Goal: Task Accomplishment & Management: Manage account settings

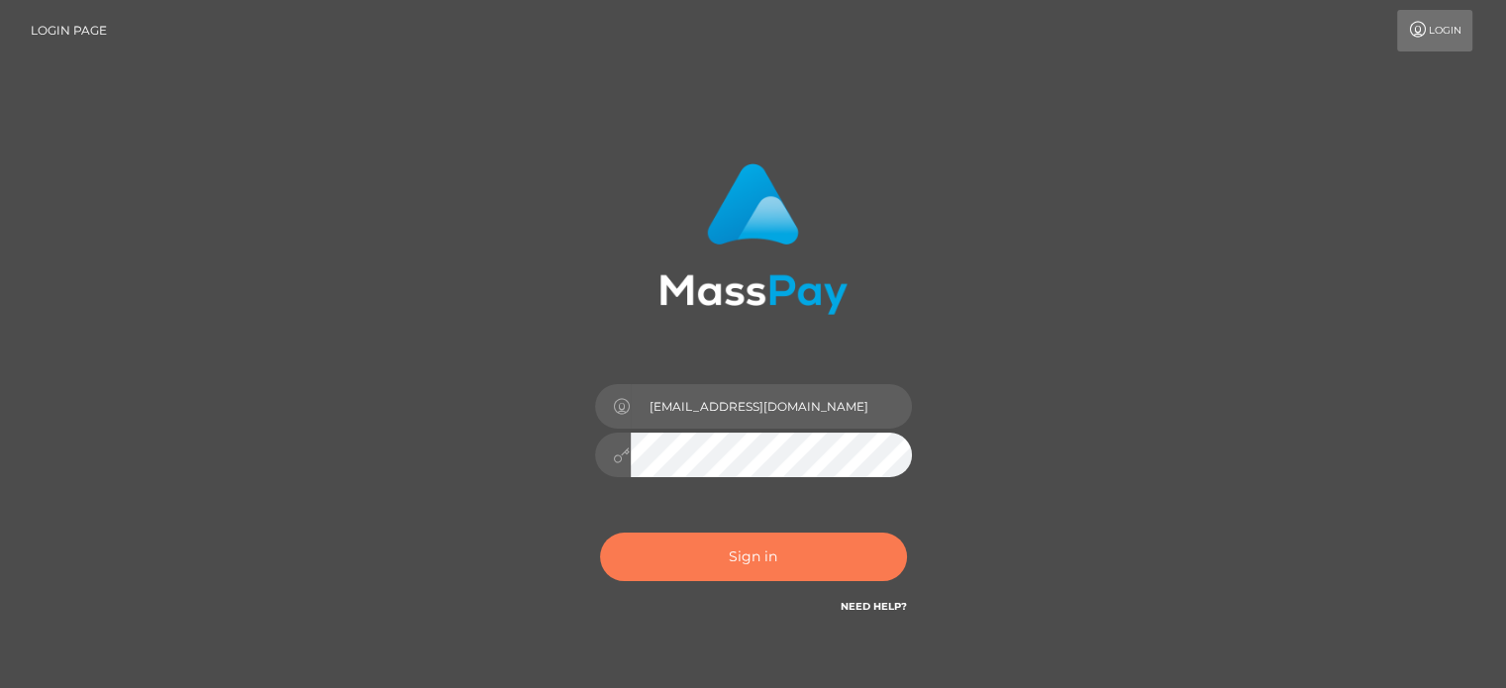
type input "klaudette.ace"
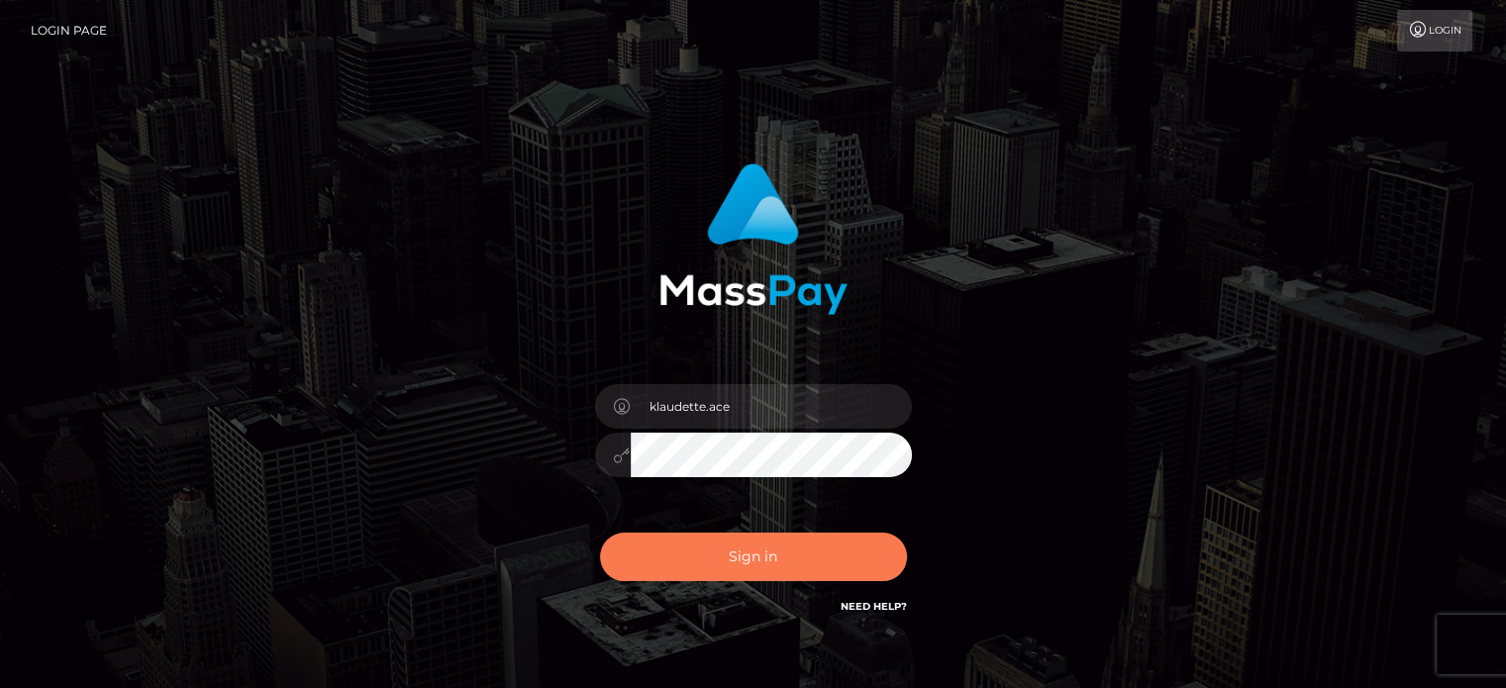
click at [788, 561] on button "Sign in" at bounding box center [753, 557] width 307 height 49
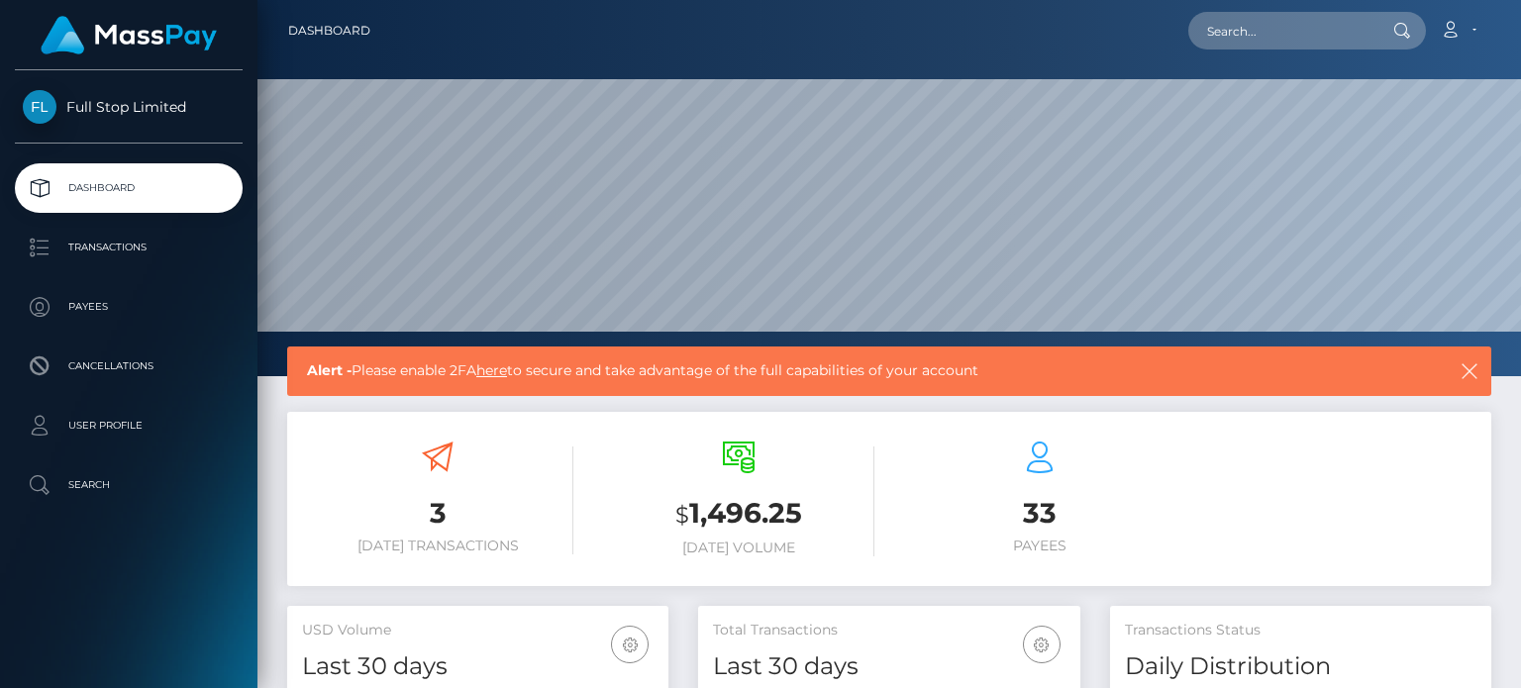
scroll to position [350, 380]
click at [503, 370] on link "here" at bounding box center [491, 370] width 31 height 18
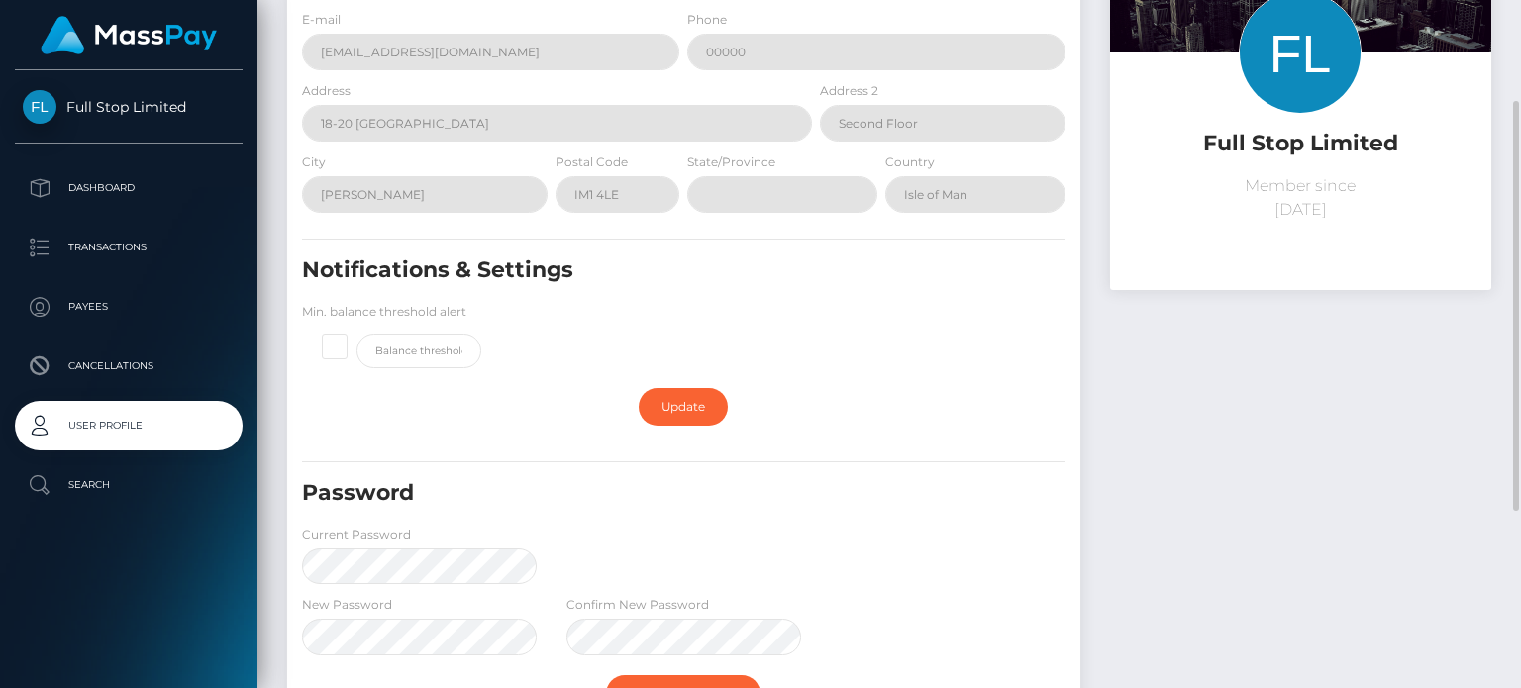
scroll to position [467, 0]
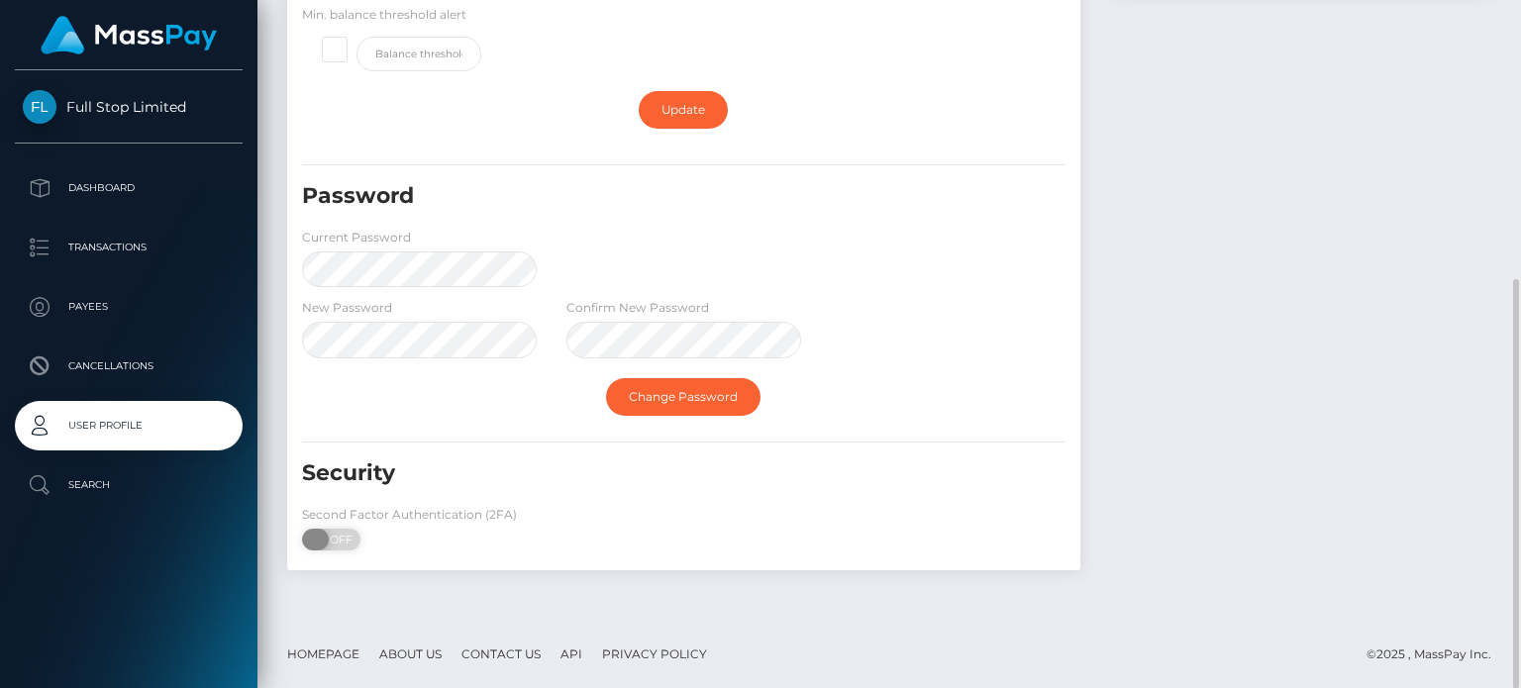
click at [329, 538] on span "OFF" at bounding box center [338, 540] width 50 height 22
checkbox input "true"
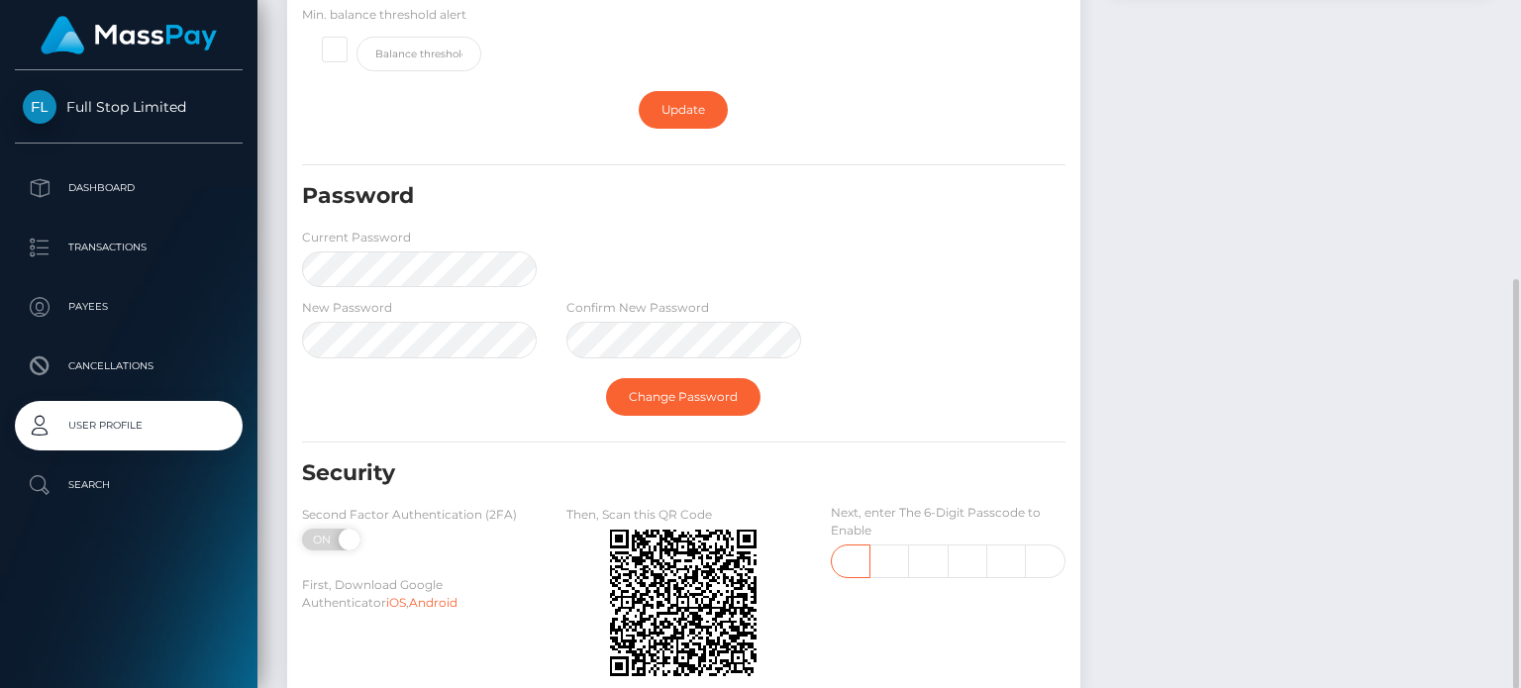
click at [867, 553] on input "text" at bounding box center [851, 562] width 40 height 34
type input "4"
type input "6"
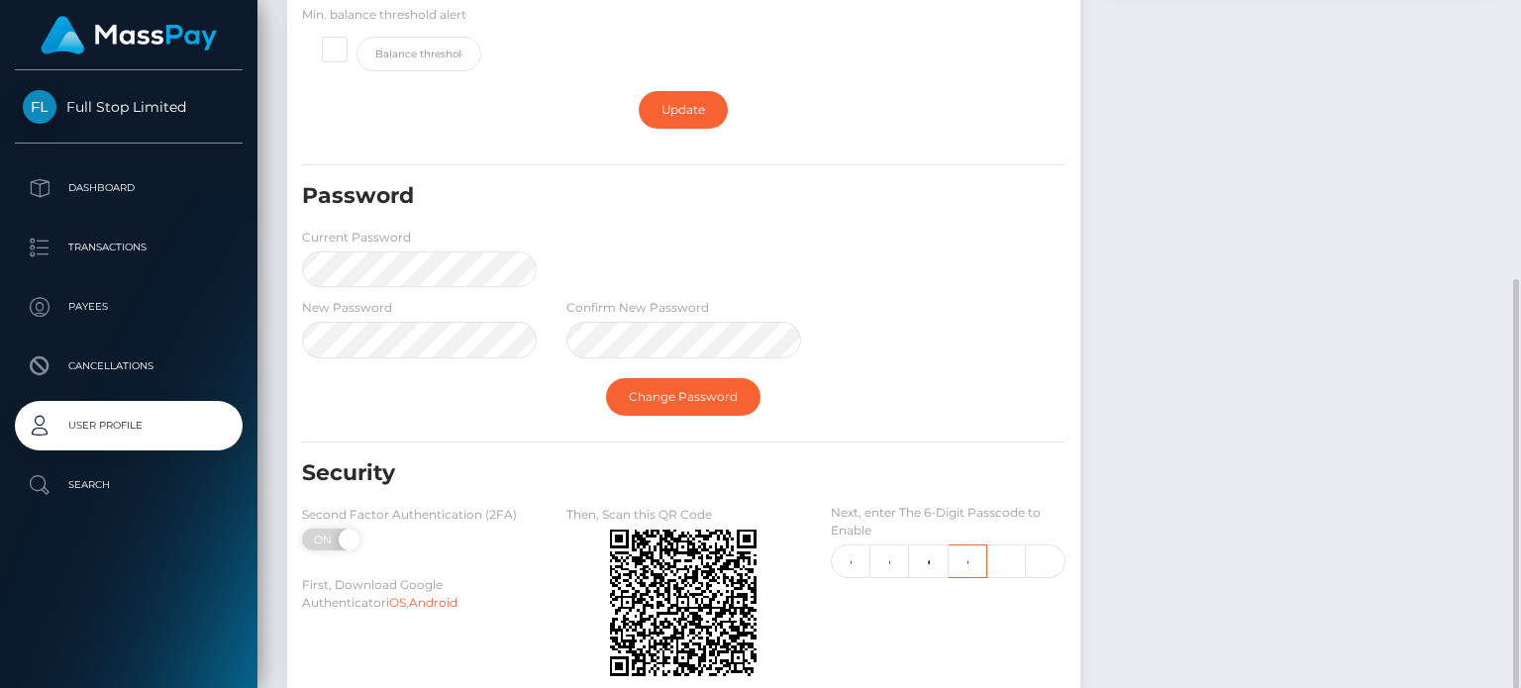
type input "5"
type input "6"
type input "3"
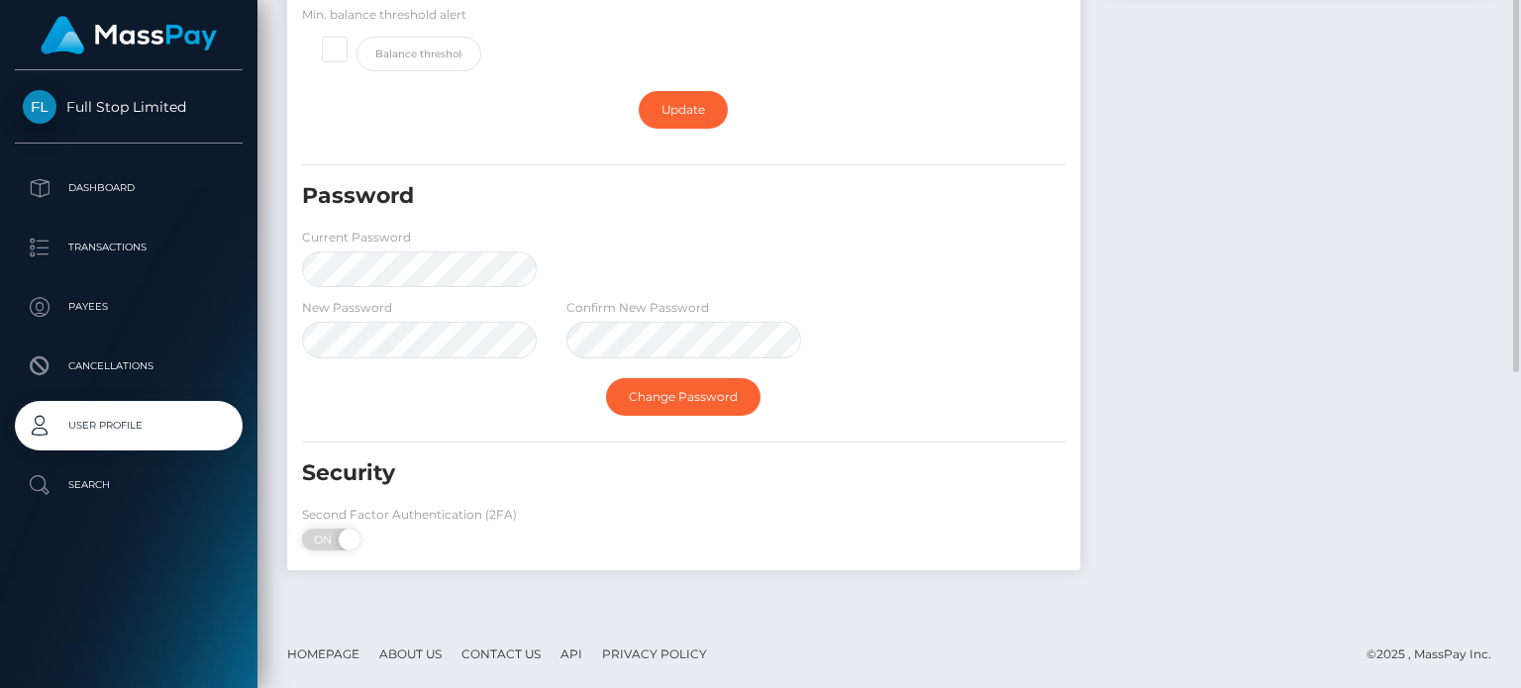
scroll to position [269, 0]
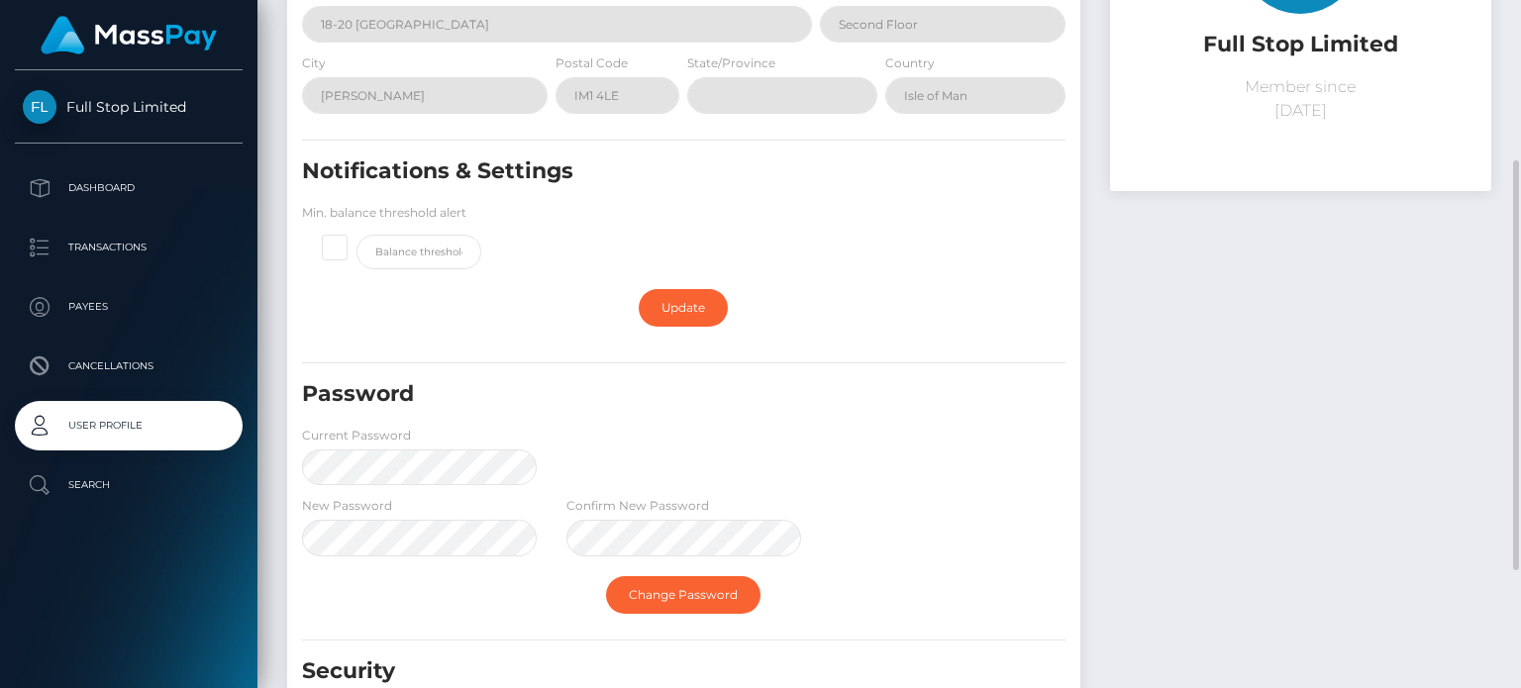
click at [158, 102] on span "Full Stop Limited" at bounding box center [129, 107] width 228 height 18
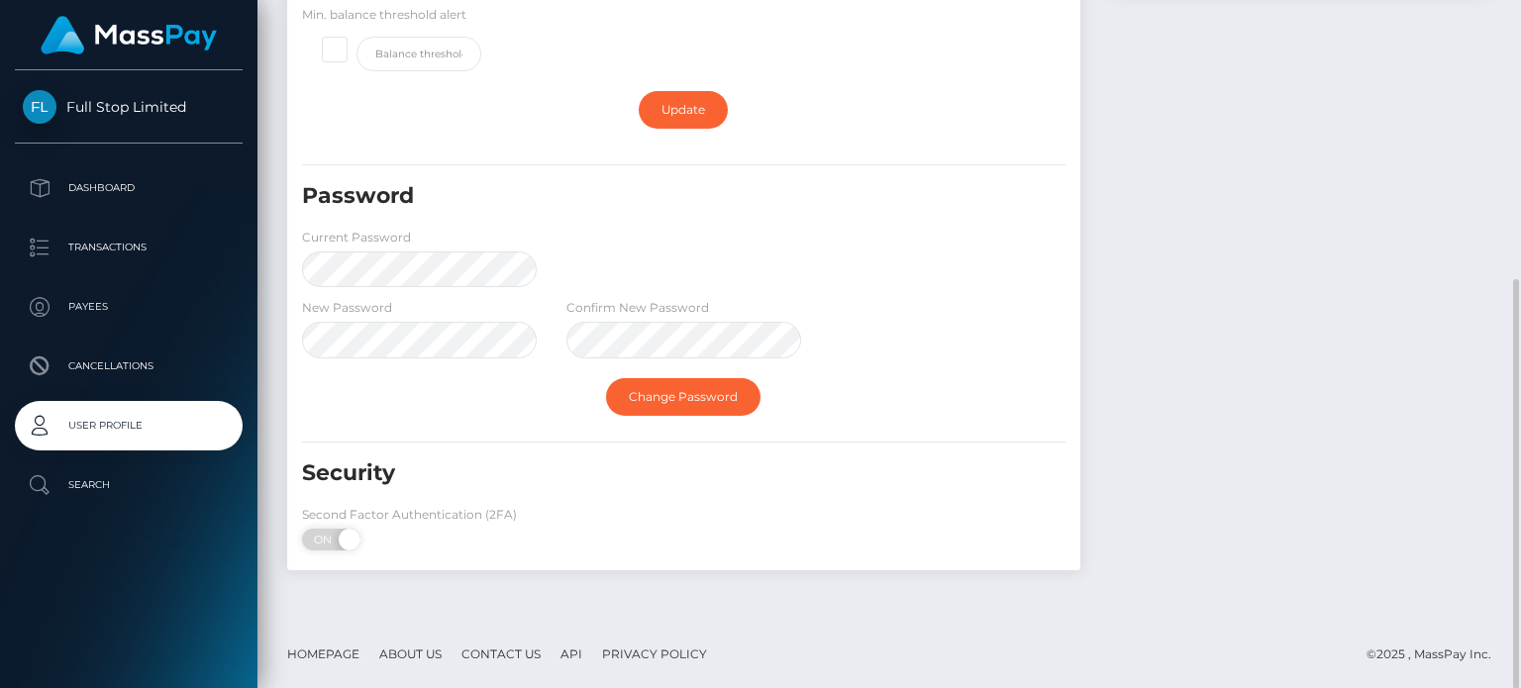
click at [174, 114] on span "Full Stop Limited" at bounding box center [129, 107] width 228 height 18
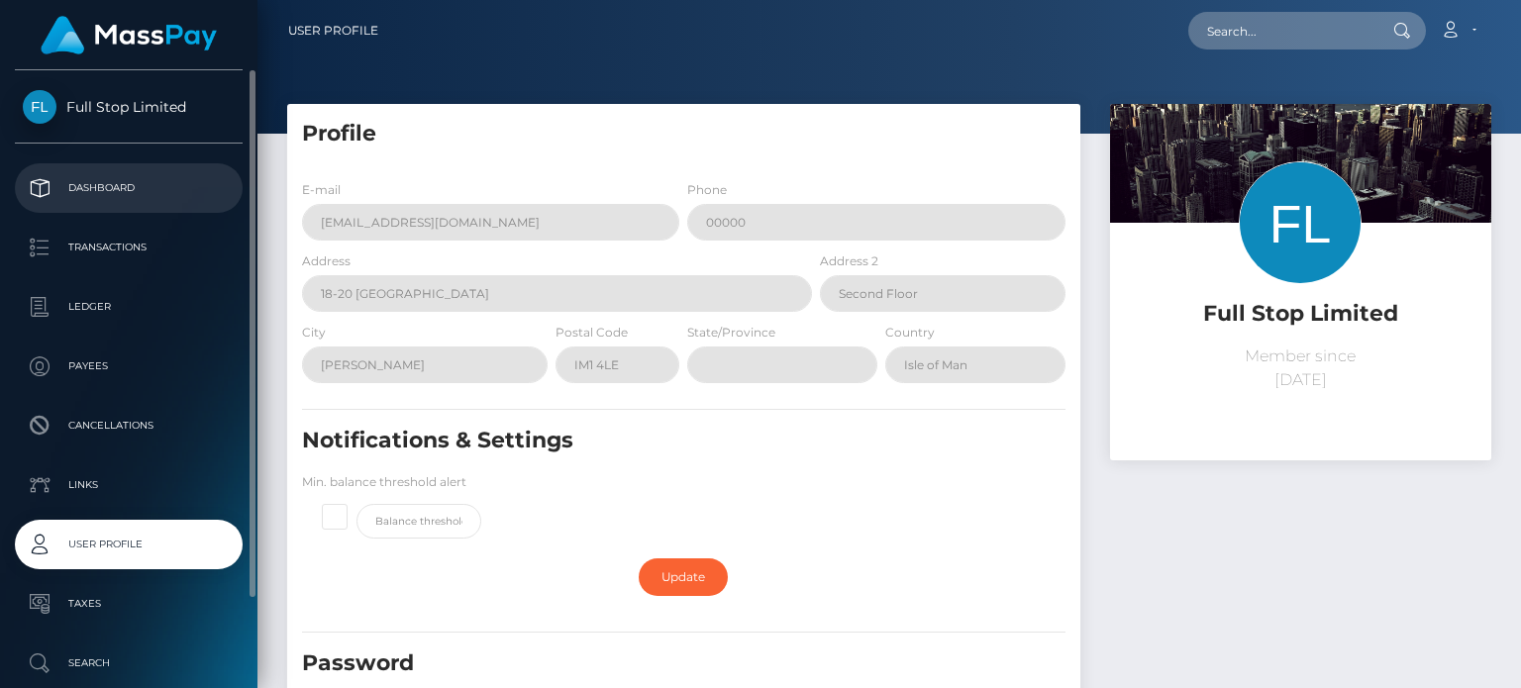
click at [95, 181] on p "Dashboard" at bounding box center [129, 188] width 212 height 30
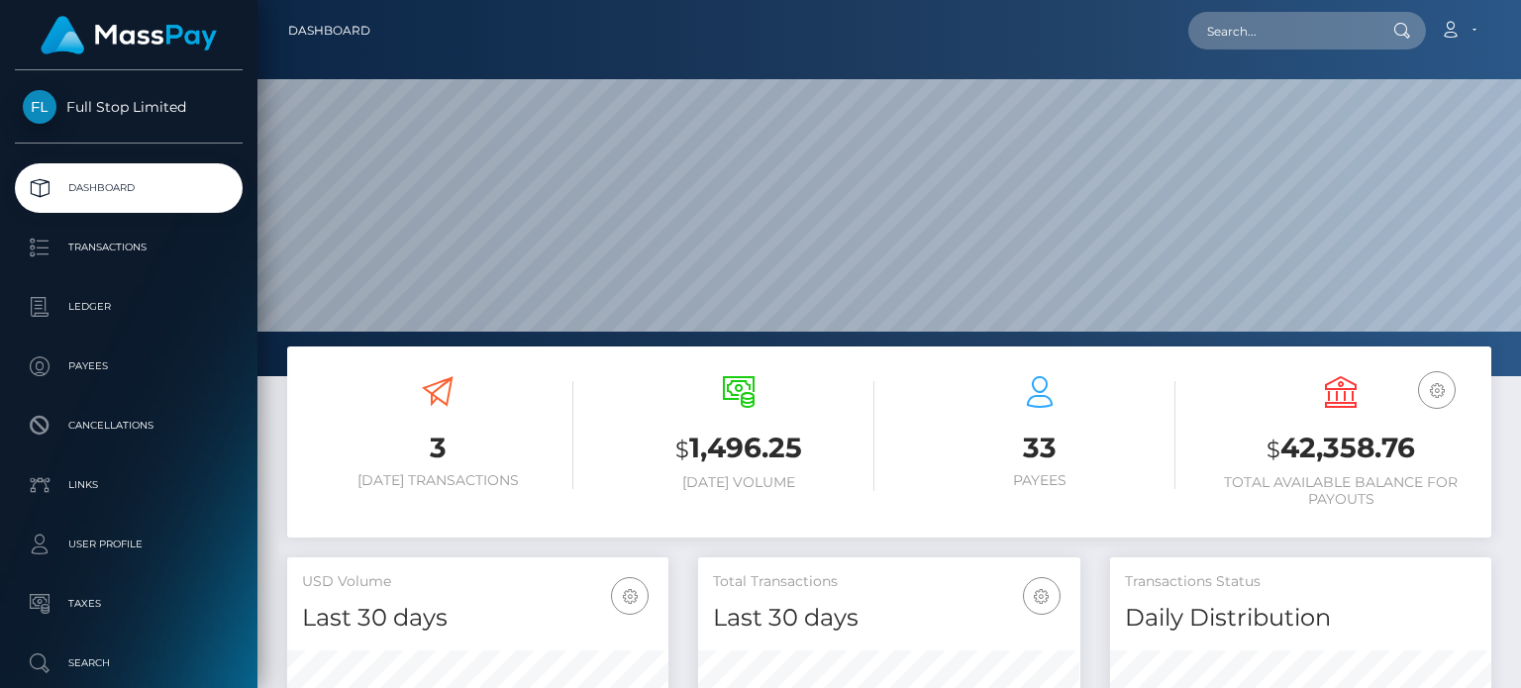
scroll to position [350, 380]
